Goal: Task Accomplishment & Management: Manage account settings

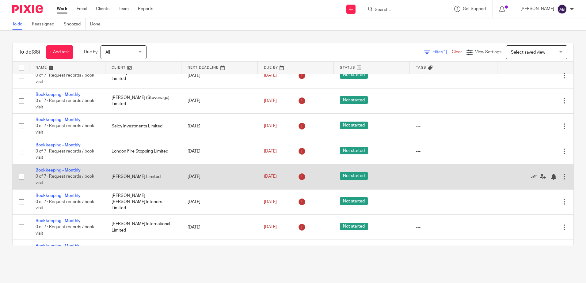
scroll to position [398, 0]
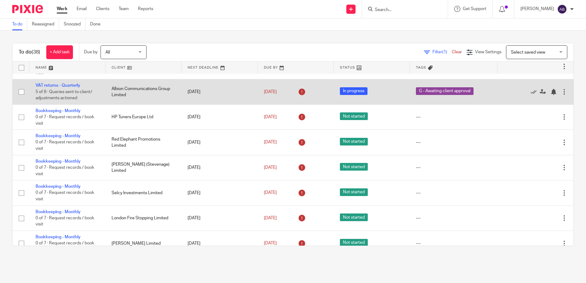
click at [58, 80] on td "VAT returns - Quarterly 5 of 8 · Queries sent to client/ adjustments actioned" at bounding box center [67, 91] width 76 height 25
click at [63, 86] on link "VAT returns - Quarterly" at bounding box center [58, 85] width 45 height 4
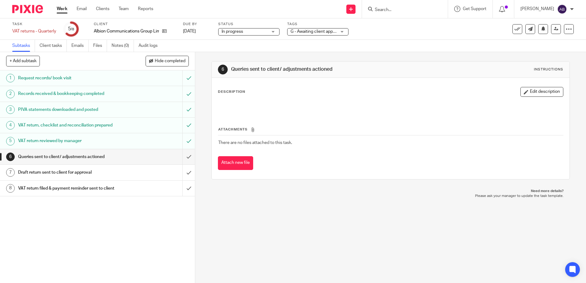
click at [99, 134] on link "5 VAT return reviewed by manager" at bounding box center [91, 140] width 182 height 15
